Goal: Check status: Check status

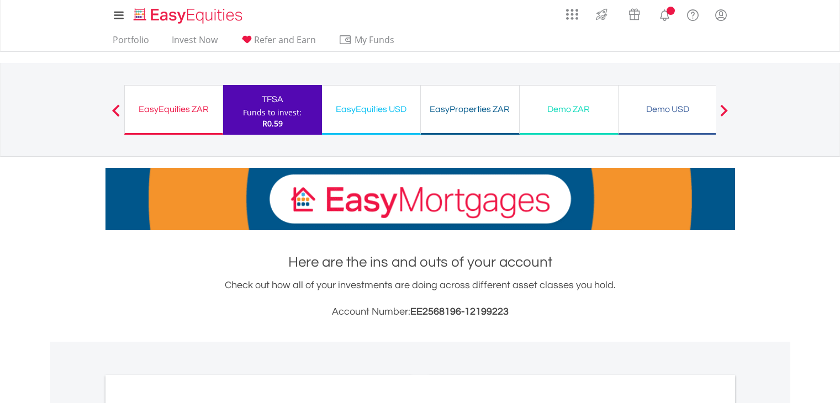
scroll to position [276, 0]
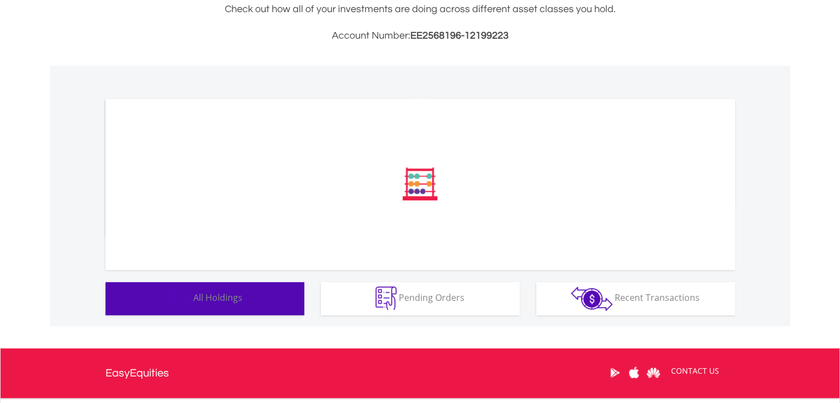
click at [241, 296] on span "All Holdings" at bounding box center [217, 298] width 49 height 12
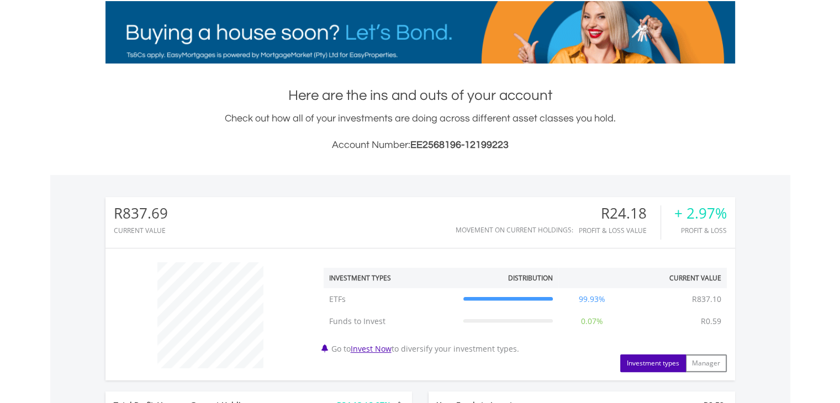
scroll to position [166, 0]
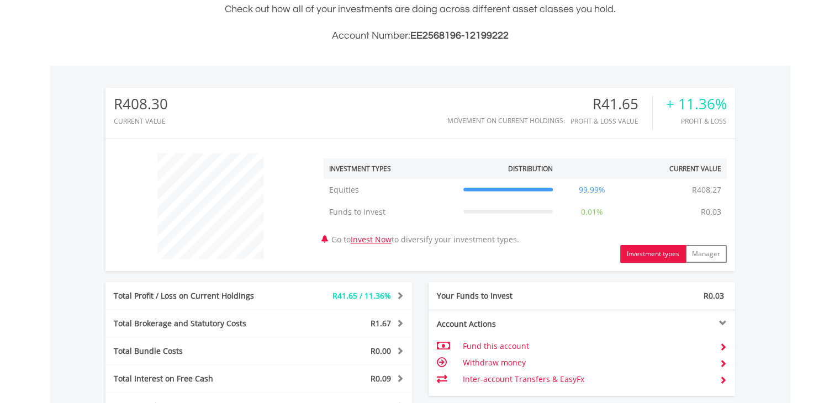
scroll to position [530, 0]
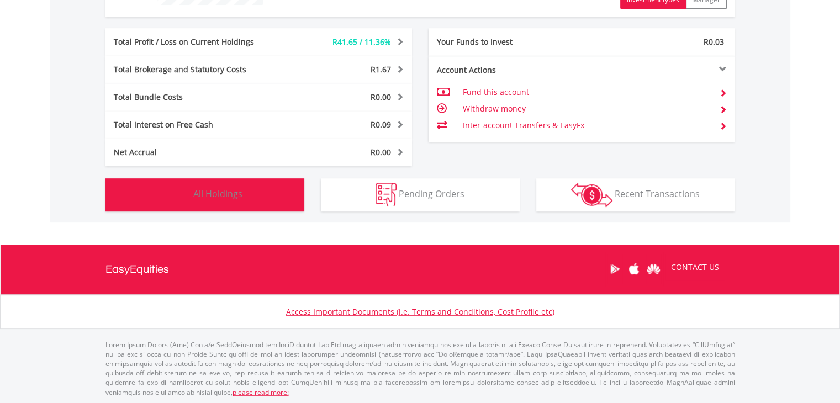
click at [254, 199] on button "Holdings All Holdings" at bounding box center [204, 194] width 199 height 33
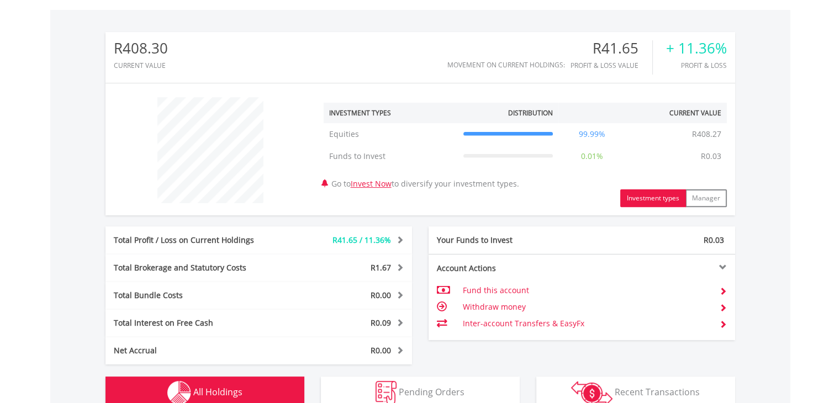
scroll to position [442, 0]
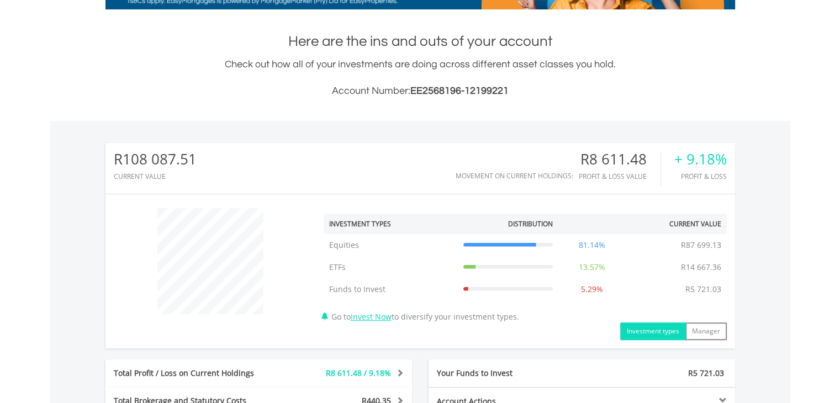
scroll to position [442, 0]
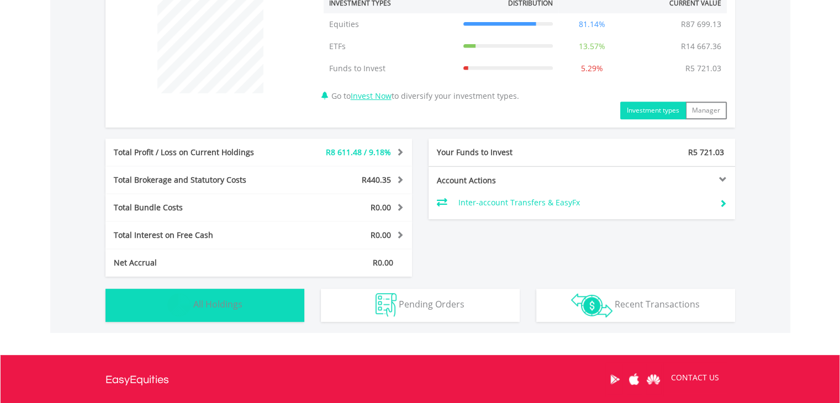
click at [250, 304] on button "Holdings All Holdings" at bounding box center [204, 305] width 199 height 33
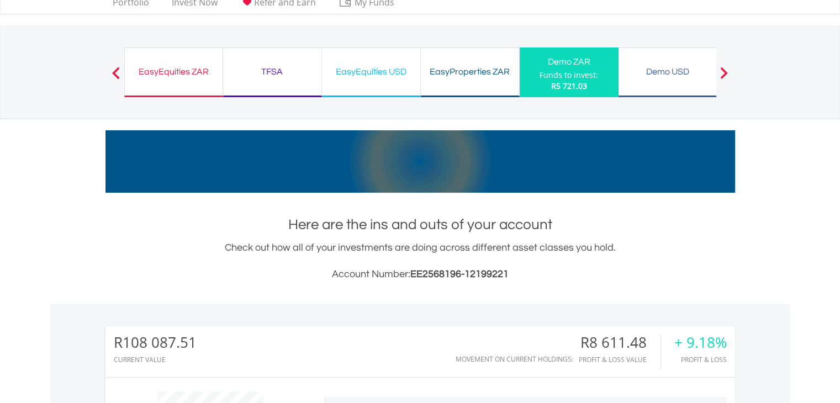
scroll to position [0, 0]
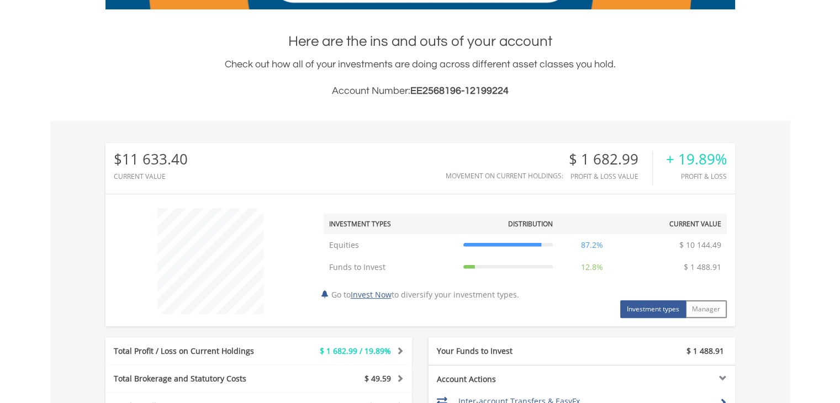
scroll to position [497, 0]
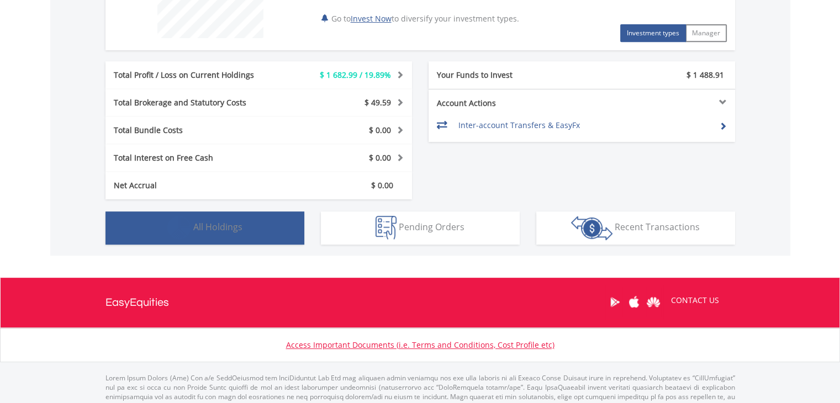
click at [261, 236] on button "Holdings All Holdings" at bounding box center [204, 228] width 199 height 33
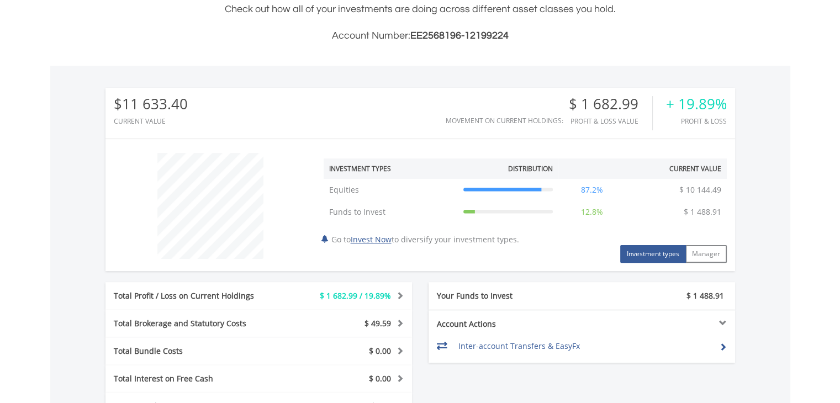
scroll to position [110, 0]
